Goal: Task Accomplishment & Management: Complete application form

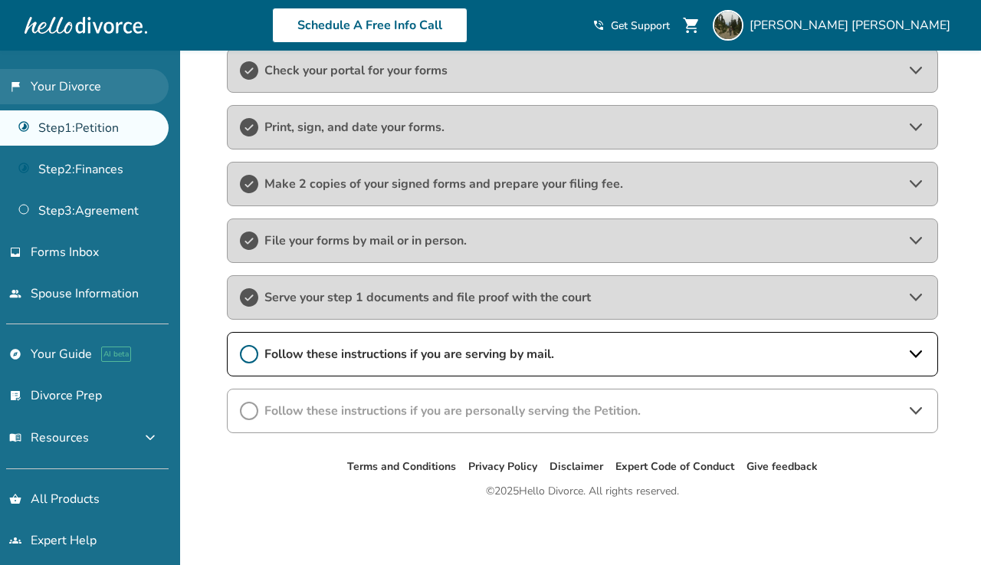
scroll to position [302, 0]
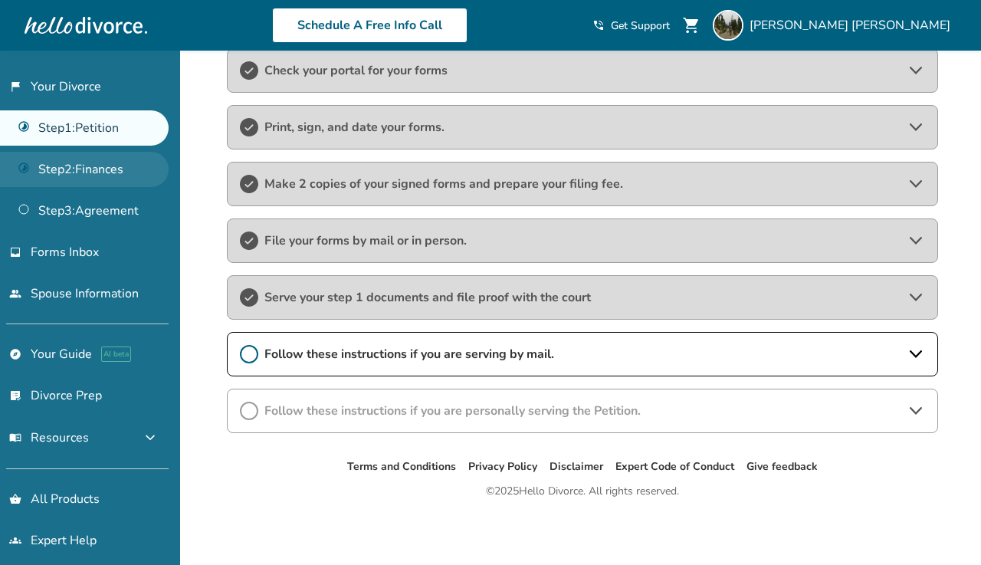
click at [81, 162] on link "Step 2 : Finances" at bounding box center [84, 169] width 169 height 35
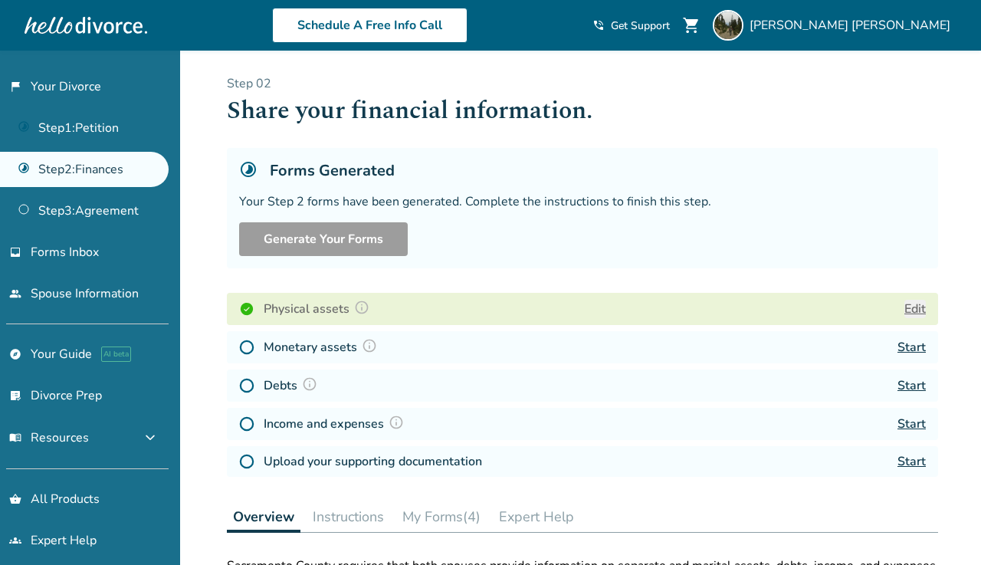
click at [907, 355] on link "Start" at bounding box center [911, 347] width 28 height 17
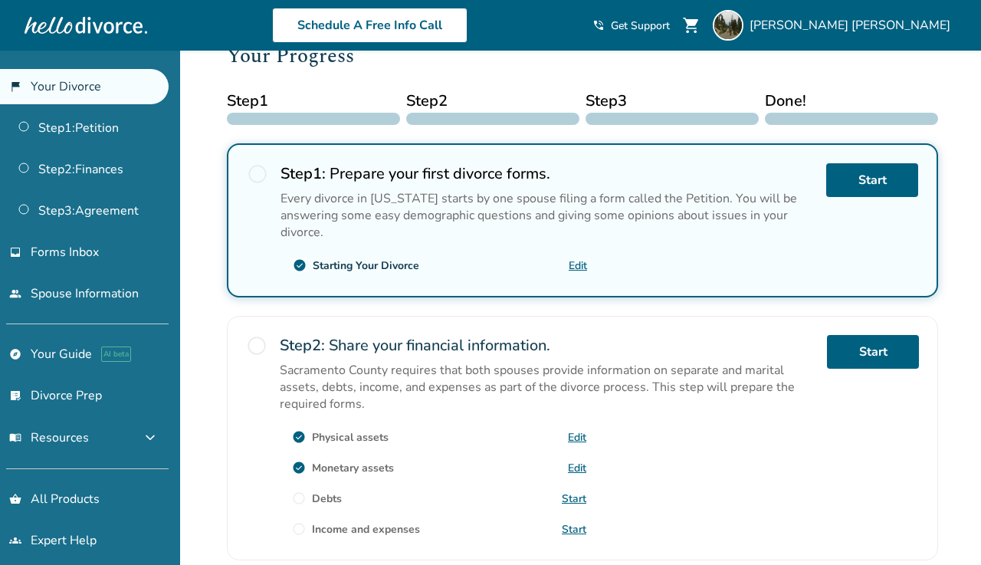
scroll to position [260, 0]
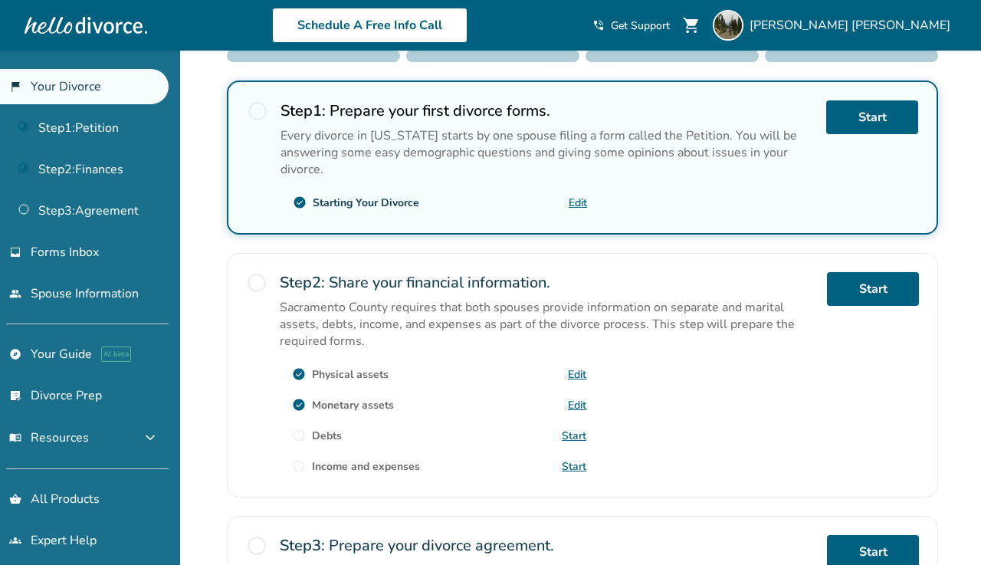
click at [573, 434] on link "Start" at bounding box center [574, 435] width 25 height 15
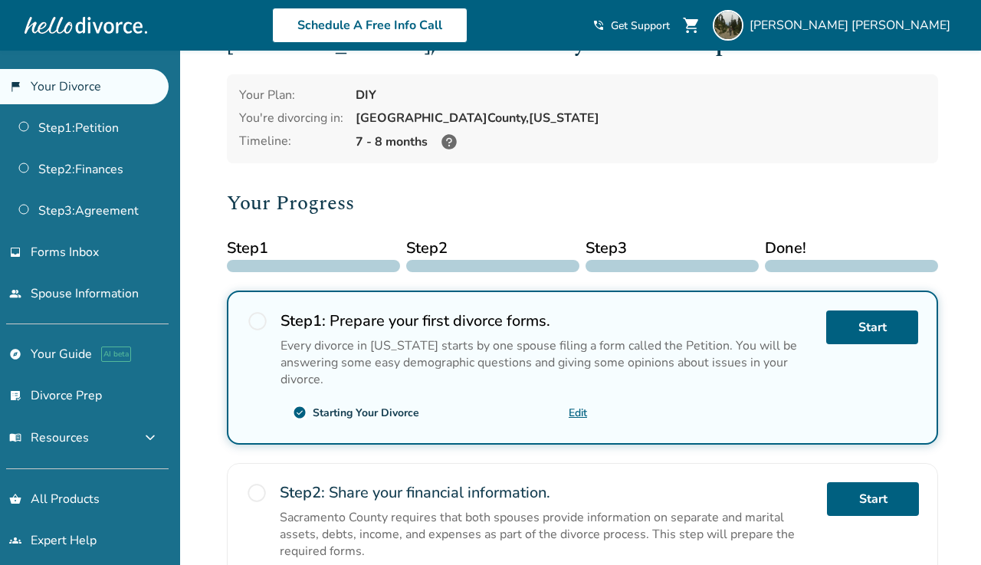
scroll to position [442, 0]
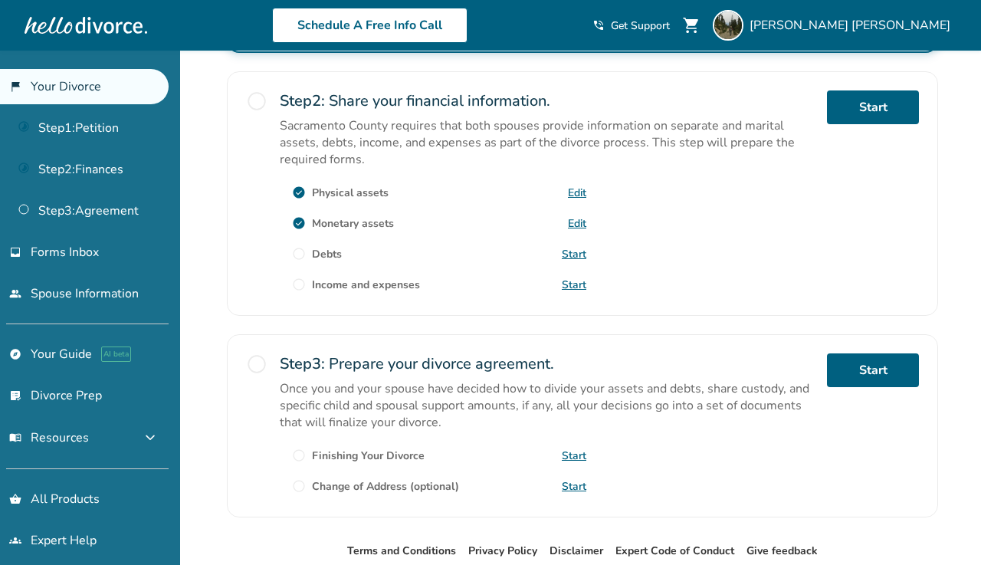
click at [570, 281] on link "Start" at bounding box center [574, 284] width 25 height 15
